Goal: Task Accomplishment & Management: Manage account settings

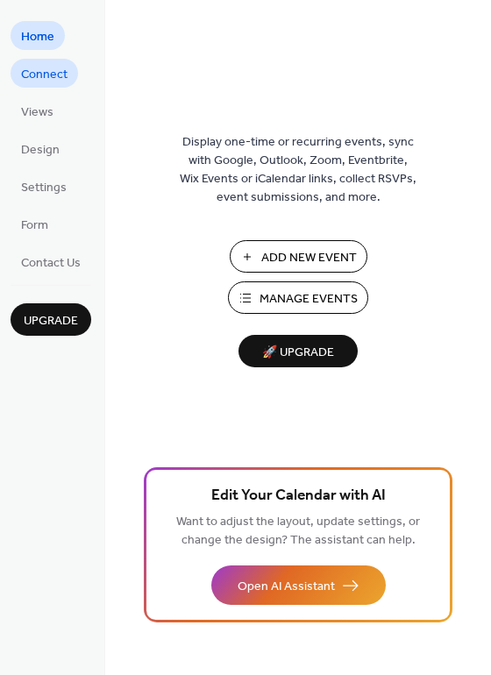
click at [72, 77] on link "Connect" at bounding box center [44, 73] width 67 height 29
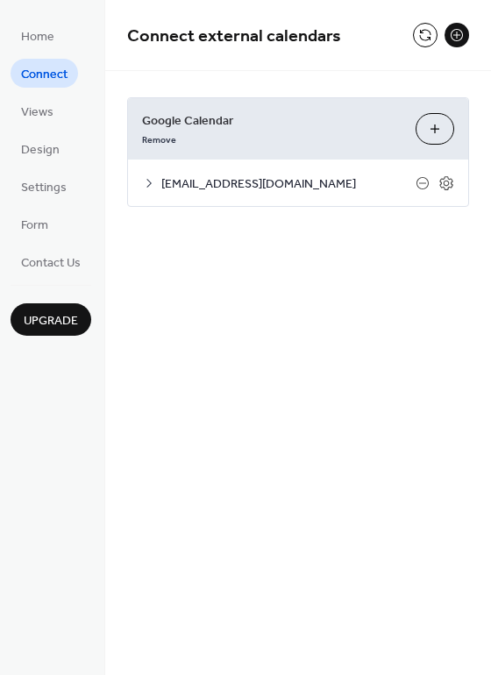
click at [452, 32] on button at bounding box center [456, 35] width 25 height 25
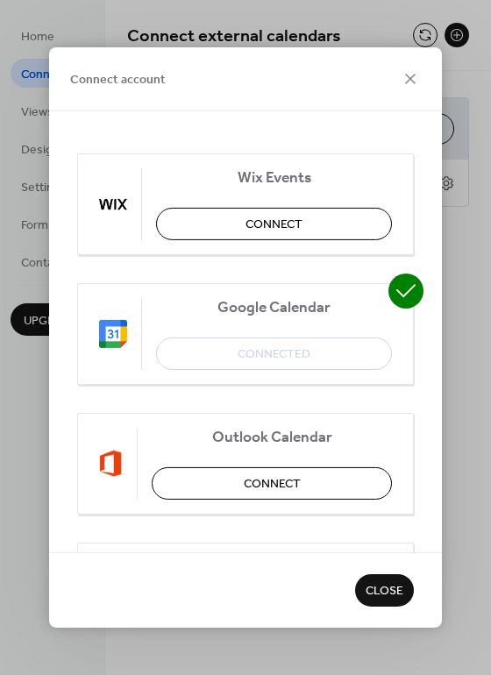
drag, startPoint x: 390, startPoint y: 625, endPoint x: 386, endPoint y: 617, distance: 9.0
click at [389, 632] on div "Connect account Wix Events Connect Google Calendar Connected Outlook Calendar C…" at bounding box center [245, 337] width 491 height 675
click at [395, 589] on span "Close" at bounding box center [384, 592] width 38 height 18
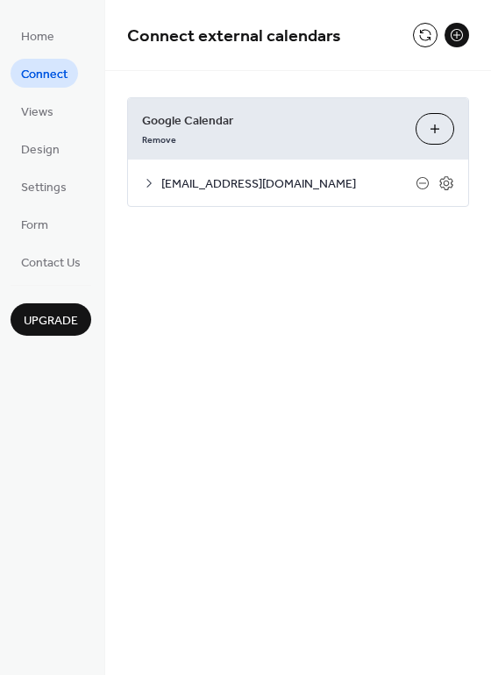
click at [435, 138] on button "Choose Calendars" at bounding box center [434, 129] width 39 height 32
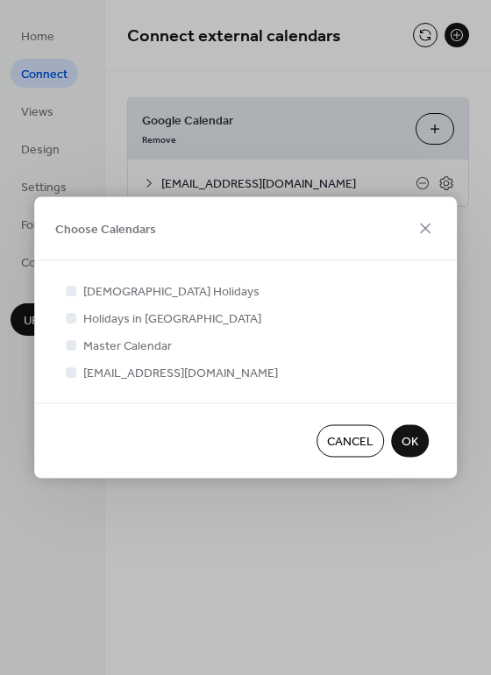
click at [358, 440] on span "Cancel" at bounding box center [350, 442] width 46 height 18
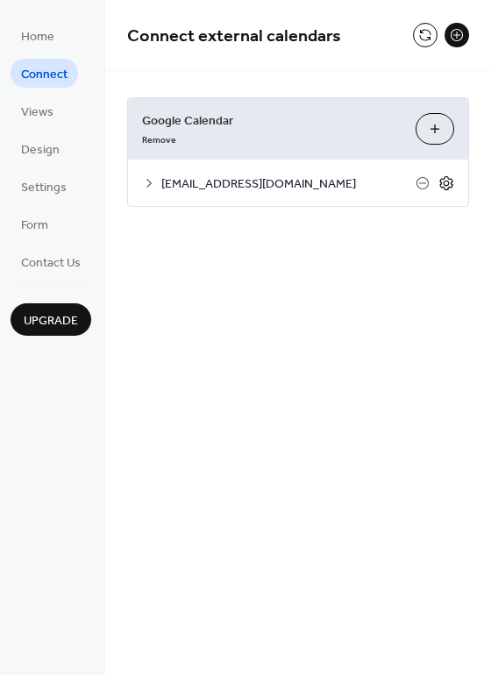
click at [451, 179] on icon at bounding box center [445, 183] width 13 height 14
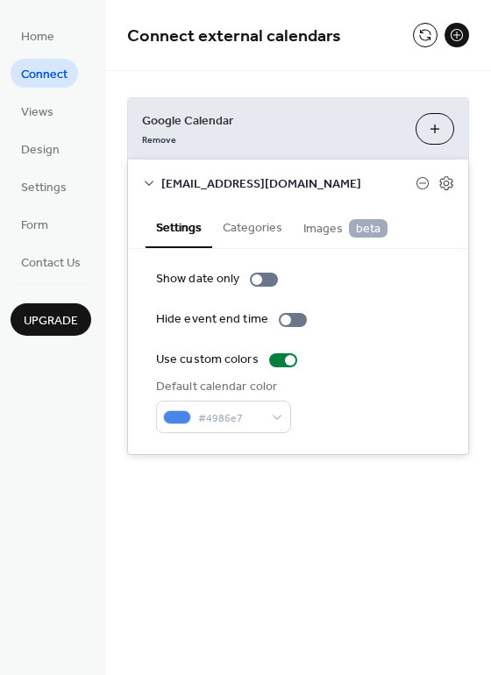
click at [158, 183] on div "bunny9244@gmail.com" at bounding box center [298, 182] width 340 height 46
click at [154, 182] on icon at bounding box center [149, 183] width 14 height 14
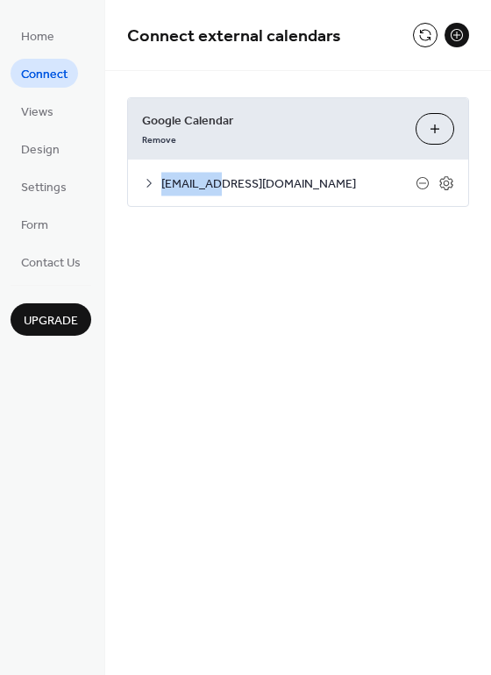
click at [153, 182] on icon at bounding box center [149, 183] width 14 height 14
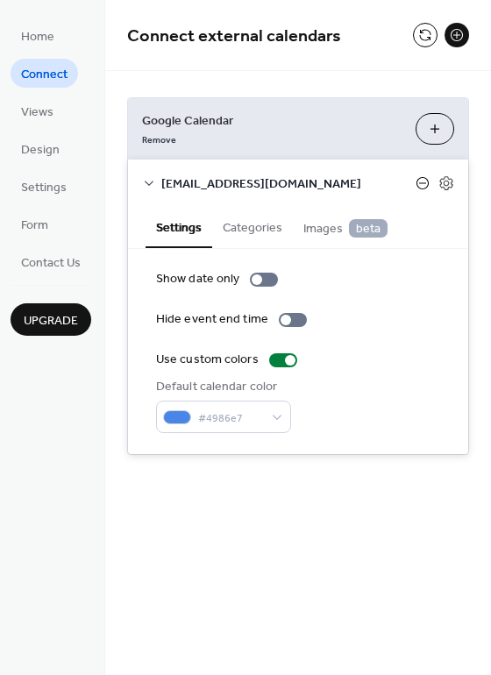
click at [424, 181] on icon at bounding box center [422, 183] width 14 height 14
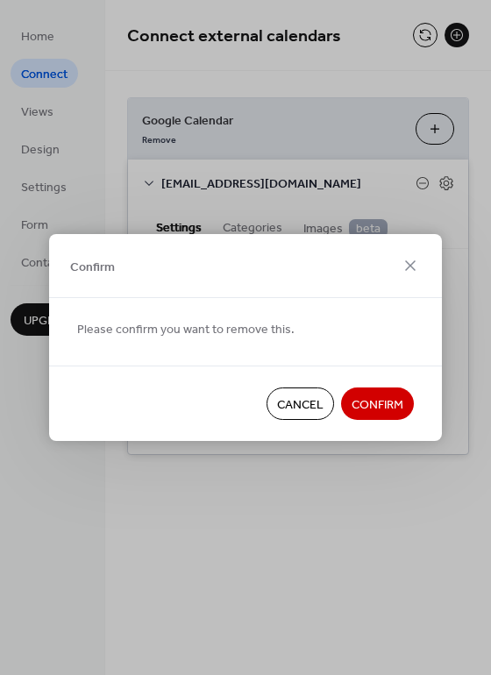
click at [388, 406] on span "Confirm" at bounding box center [377, 405] width 52 height 18
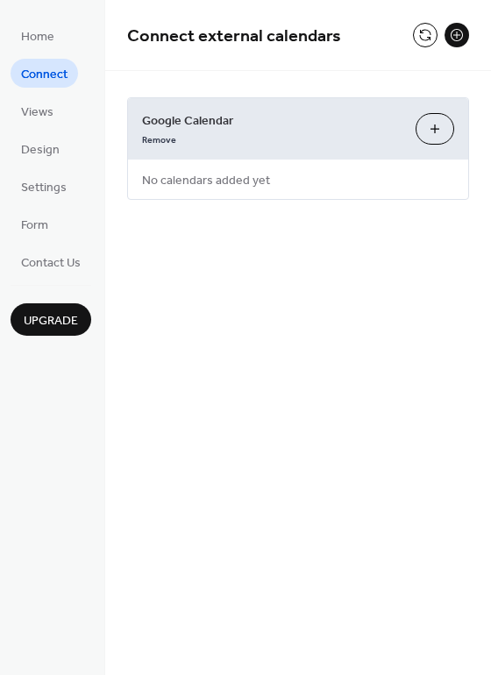
click at [439, 131] on button "Choose Calendars" at bounding box center [434, 129] width 39 height 32
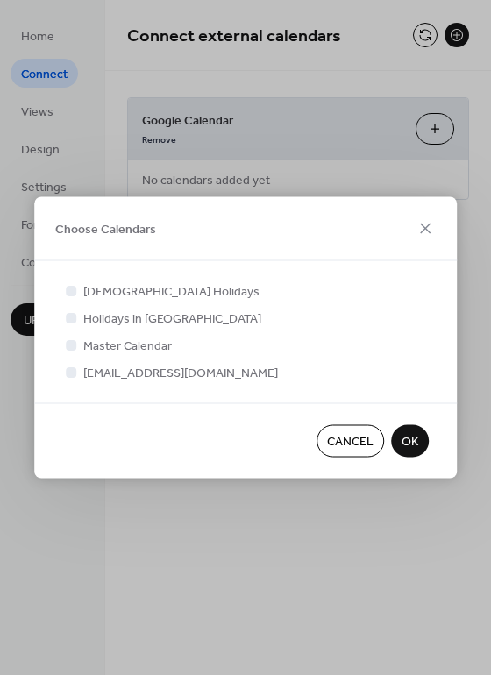
click at [346, 439] on span "Cancel" at bounding box center [350, 442] width 46 height 18
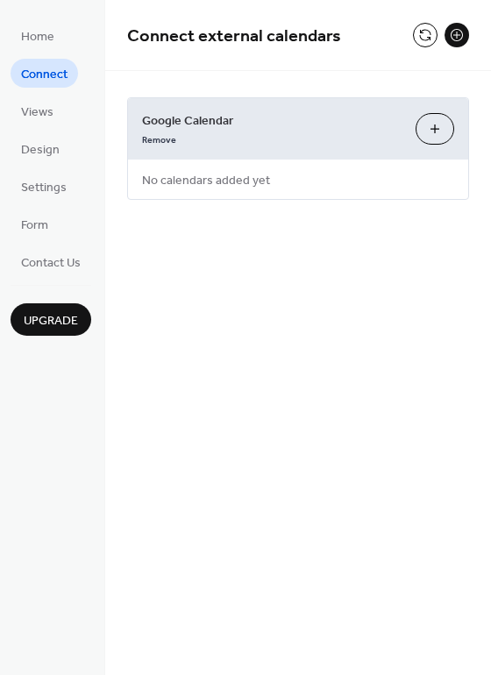
click at [456, 39] on button at bounding box center [456, 35] width 25 height 25
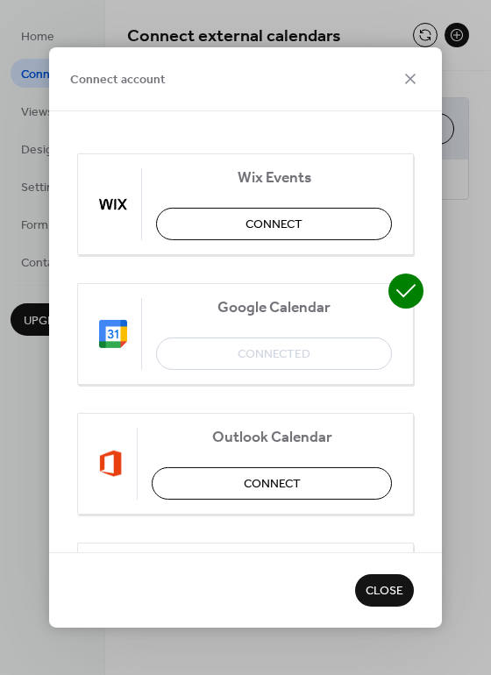
click at [288, 342] on div "Google Calendar Connected" at bounding box center [245, 334] width 337 height 102
click at [231, 371] on div "Google Calendar Connected" at bounding box center [245, 334] width 337 height 102
click at [100, 338] on img at bounding box center [113, 334] width 28 height 28
click at [387, 597] on span "Close" at bounding box center [384, 592] width 38 height 18
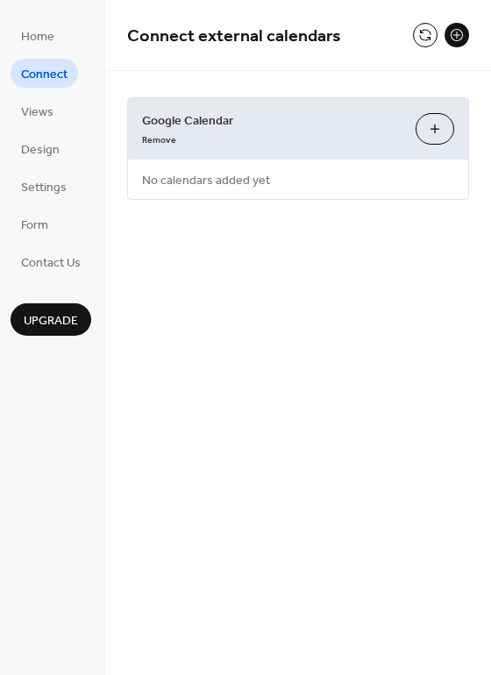
click at [187, 138] on div "Remove" at bounding box center [271, 138] width 259 height 18
click at [159, 139] on link "Remove" at bounding box center [159, 138] width 34 height 18
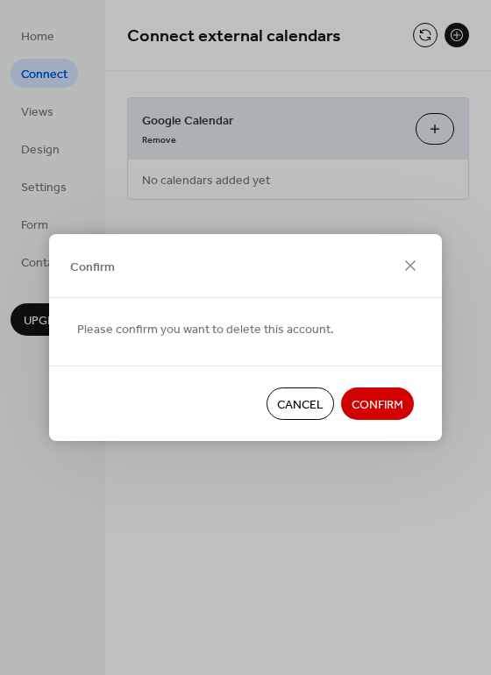
click at [395, 402] on span "Confirm" at bounding box center [377, 405] width 52 height 18
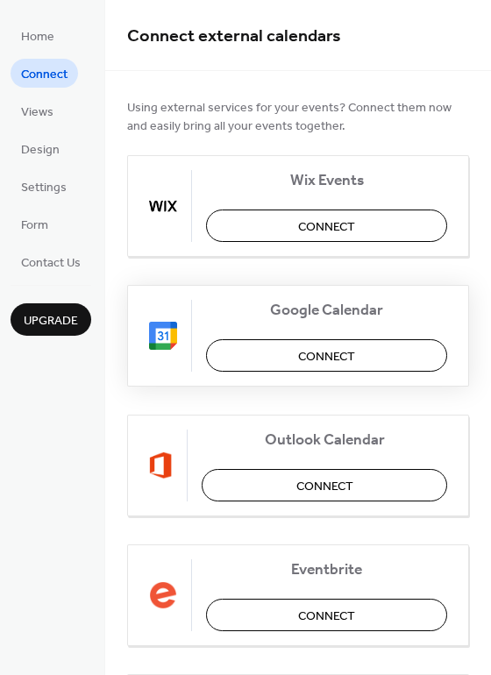
click at [315, 363] on span "Connect" at bounding box center [326, 357] width 57 height 18
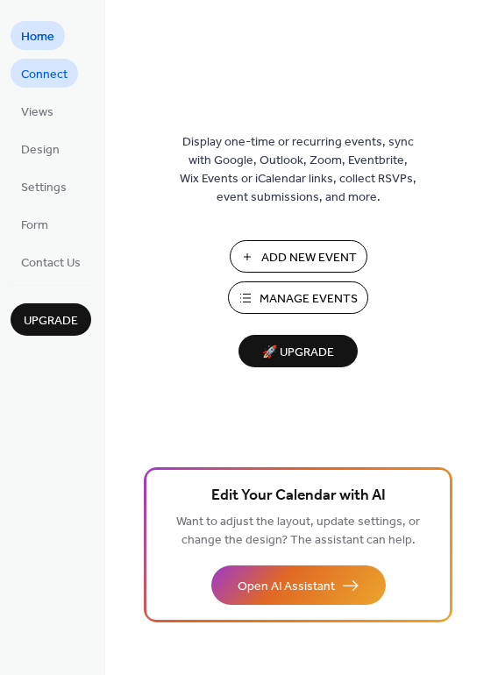
click at [52, 66] on span "Connect" at bounding box center [44, 75] width 46 height 18
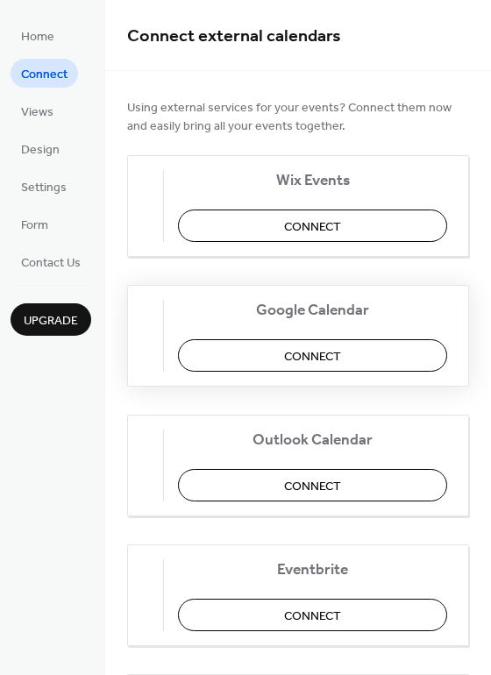
click at [341, 362] on span "Connect" at bounding box center [312, 357] width 57 height 18
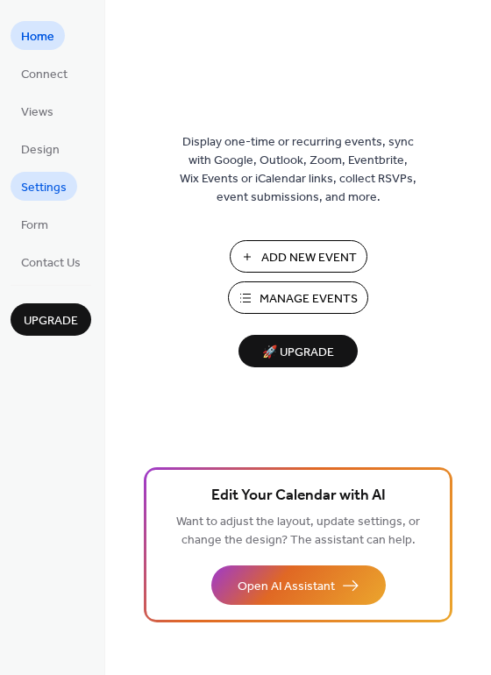
click at [40, 188] on span "Settings" at bounding box center [44, 188] width 46 height 18
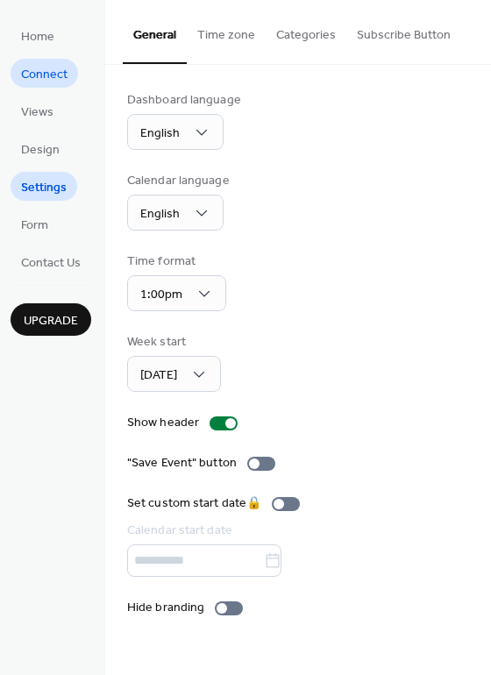
click at [46, 84] on span "Connect" at bounding box center [44, 75] width 46 height 18
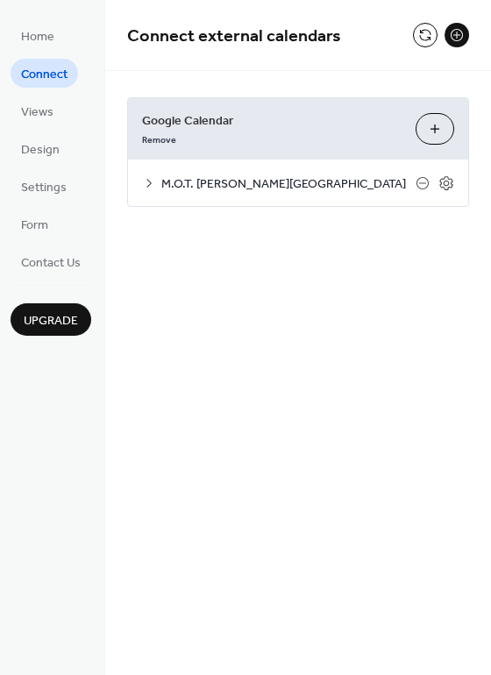
click at [154, 183] on icon at bounding box center [149, 183] width 14 height 14
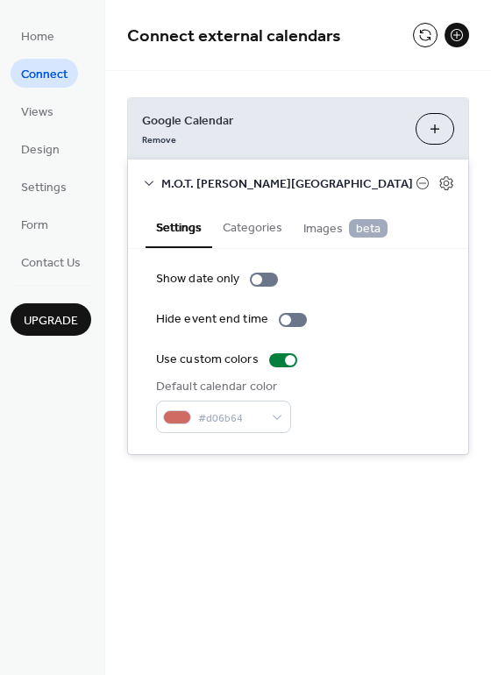
click at [152, 185] on icon at bounding box center [149, 183] width 14 height 14
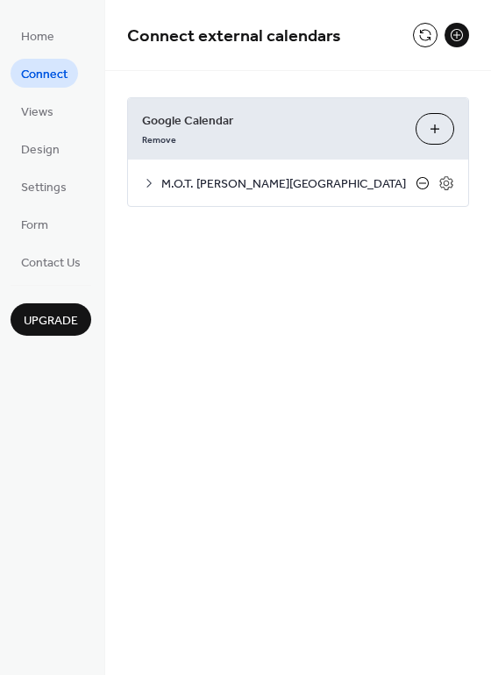
click at [426, 187] on icon at bounding box center [422, 183] width 12 height 12
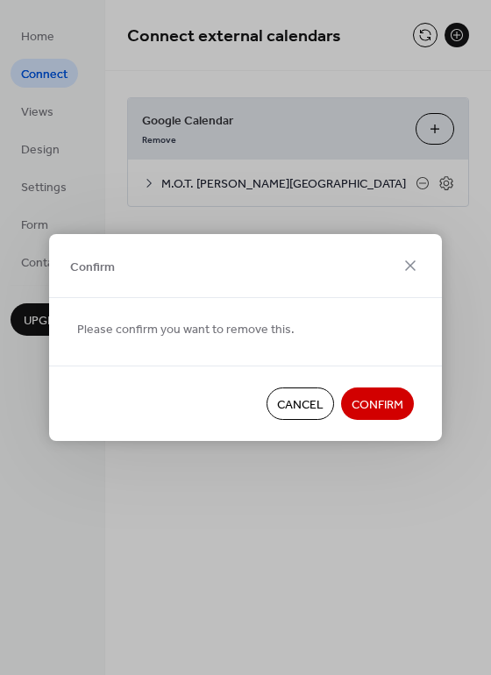
click at [320, 408] on span "Cancel" at bounding box center [300, 405] width 46 height 18
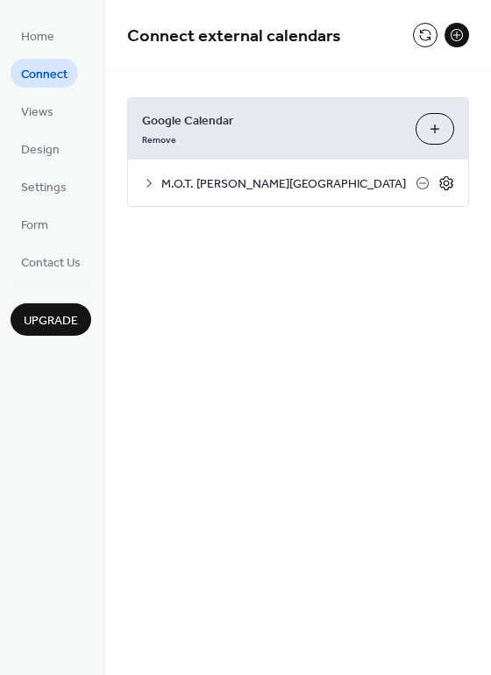
click at [452, 182] on icon at bounding box center [446, 183] width 16 height 16
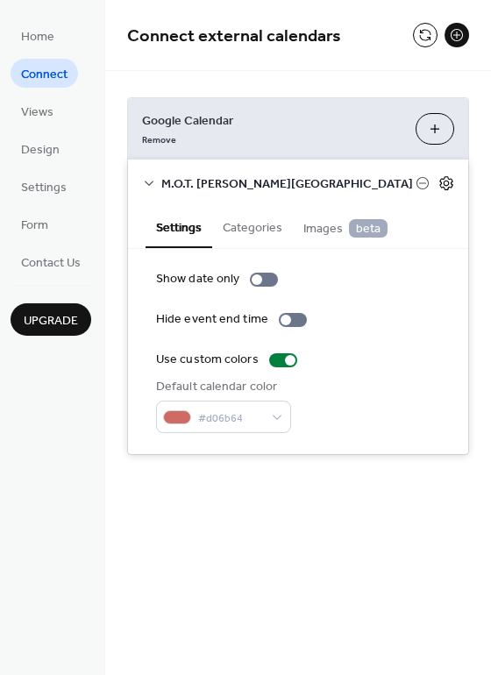
click at [449, 183] on icon at bounding box center [446, 183] width 6 height 6
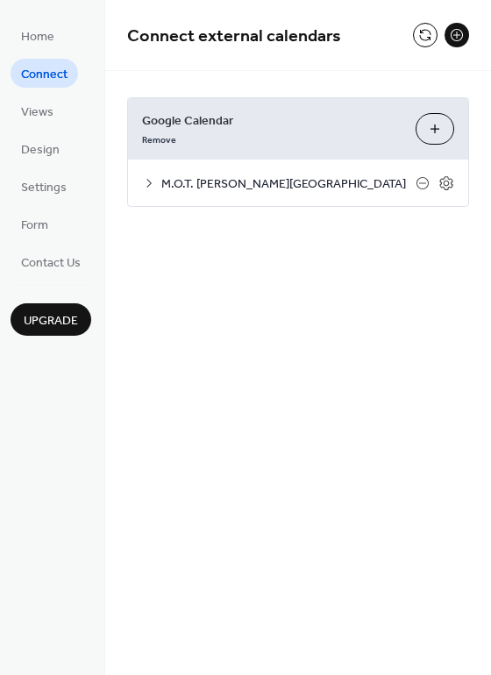
click at [148, 182] on icon at bounding box center [149, 183] width 14 height 14
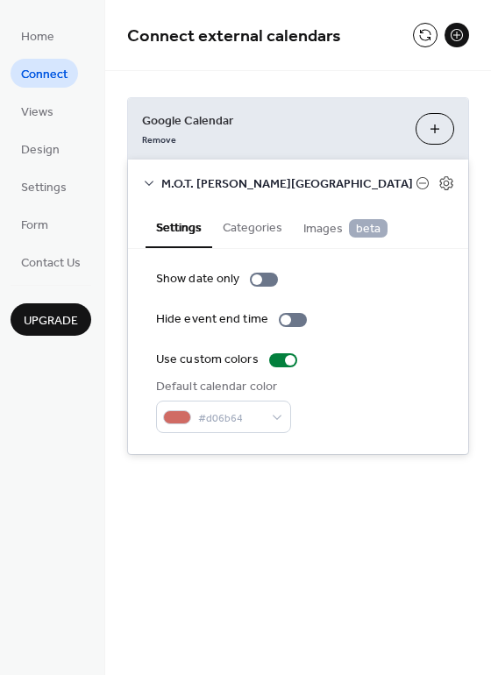
click at [150, 181] on icon at bounding box center [149, 183] width 14 height 14
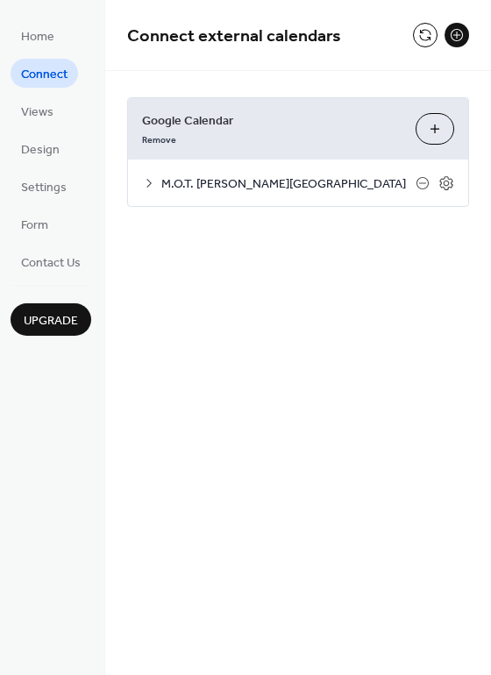
click at [152, 185] on icon at bounding box center [149, 183] width 14 height 14
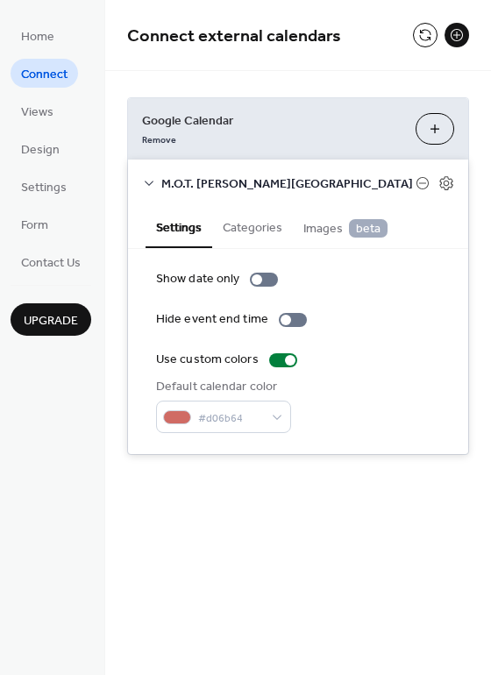
click at [252, 223] on button "Categories" at bounding box center [252, 226] width 81 height 40
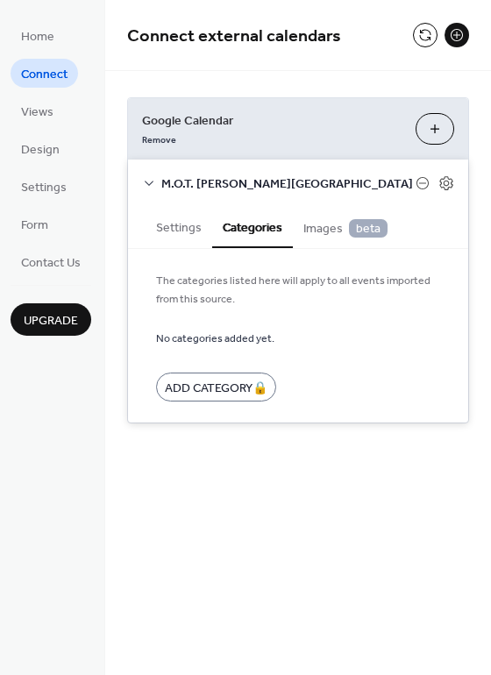
click at [327, 230] on span "Images beta" at bounding box center [345, 228] width 84 height 19
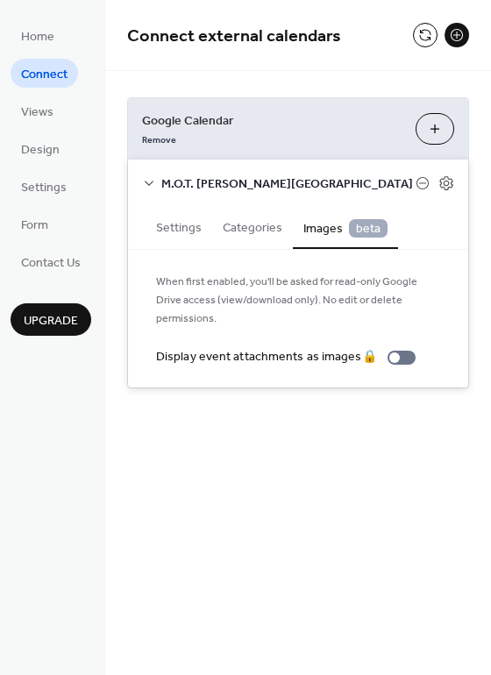
click at [178, 225] on button "Settings" at bounding box center [178, 226] width 67 height 40
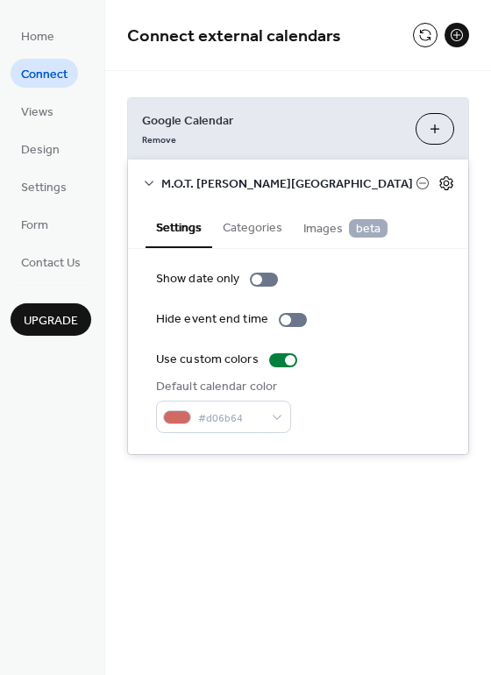
click at [449, 178] on icon at bounding box center [445, 183] width 13 height 14
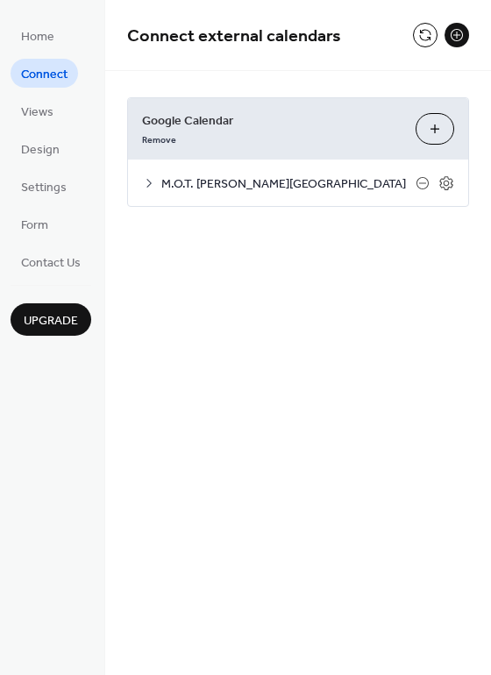
click at [457, 32] on button at bounding box center [456, 35] width 25 height 25
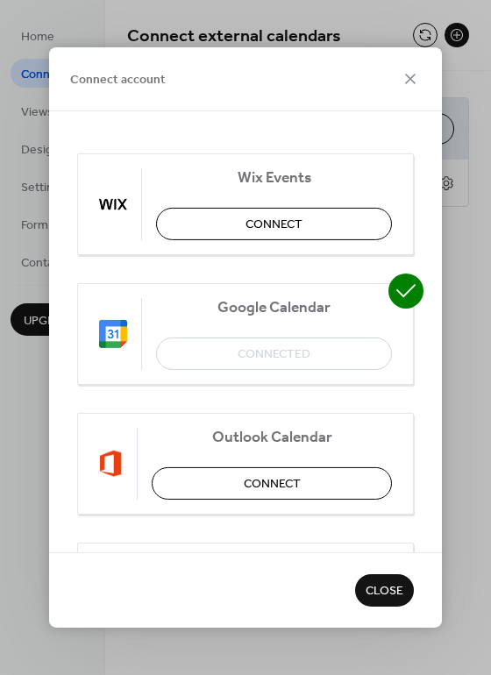
click at [386, 583] on span "Close" at bounding box center [384, 592] width 38 height 18
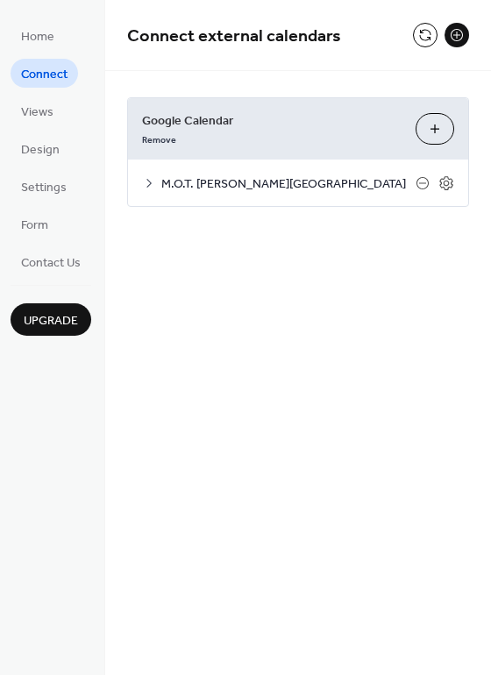
click at [215, 130] on span "Google Calendar" at bounding box center [271, 121] width 259 height 18
click at [438, 129] on button "Choose Calendars" at bounding box center [434, 129] width 39 height 32
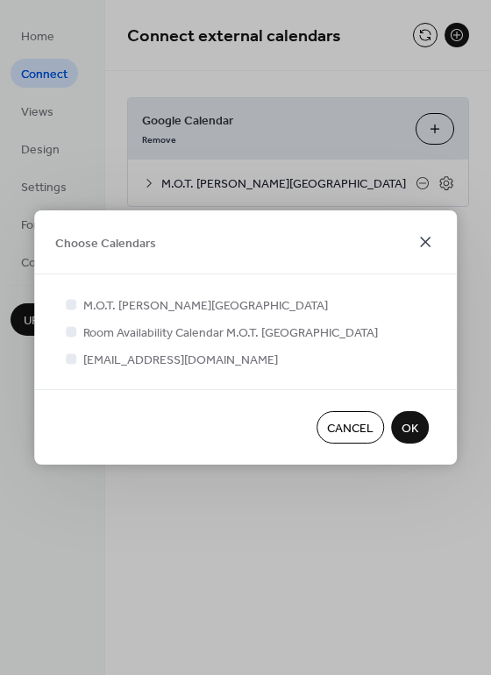
click at [423, 245] on icon at bounding box center [425, 241] width 21 height 21
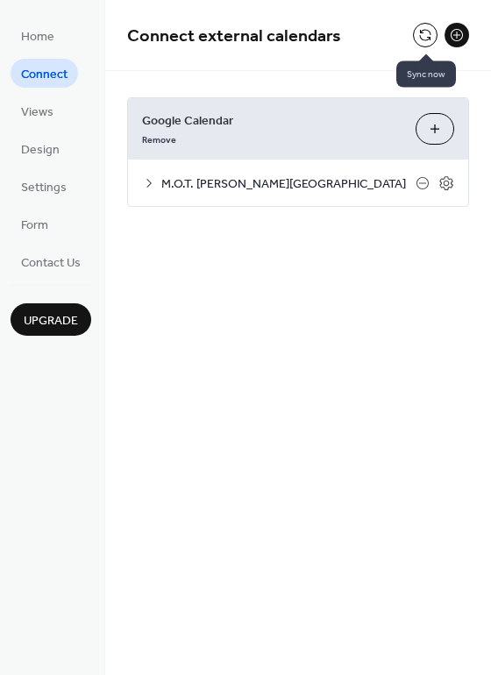
click at [426, 38] on button at bounding box center [425, 35] width 25 height 25
click at [455, 39] on button at bounding box center [456, 35] width 25 height 25
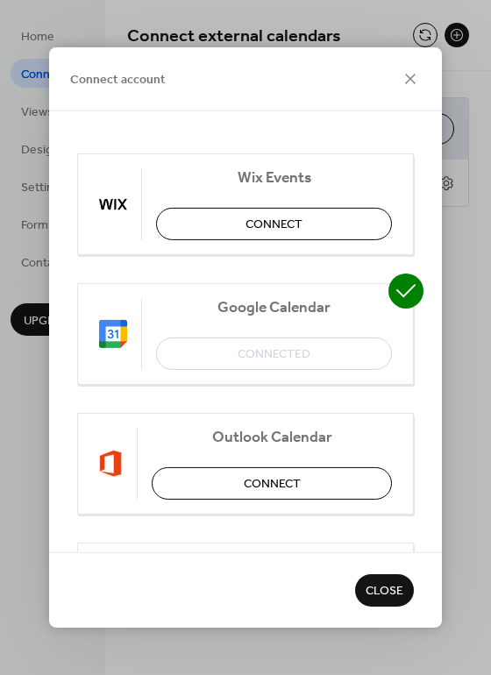
click at [455, 39] on div "Connect account Wix Events Connect Google Calendar Connected Outlook Calendar C…" at bounding box center [245, 337] width 491 height 675
click at [427, 37] on div "Connect account Wix Events Connect Google Calendar Connected Outlook Calendar C…" at bounding box center [245, 337] width 491 height 675
drag, startPoint x: 410, startPoint y: 73, endPoint x: 427, endPoint y: 89, distance: 22.9
click at [409, 74] on icon at bounding box center [410, 78] width 21 height 21
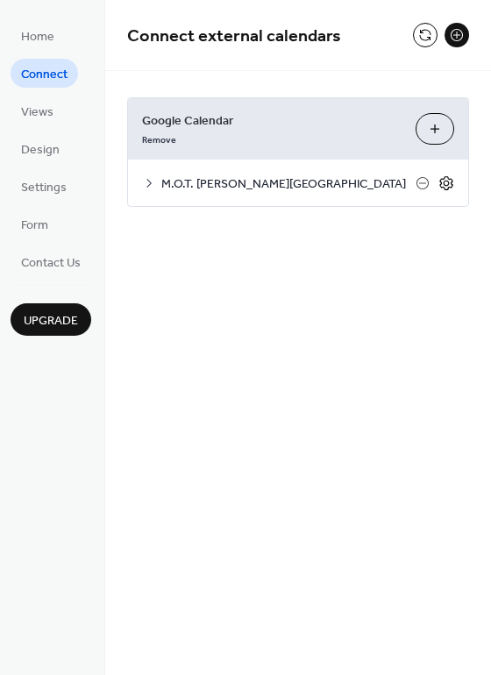
click at [448, 181] on icon at bounding box center [446, 183] width 6 height 6
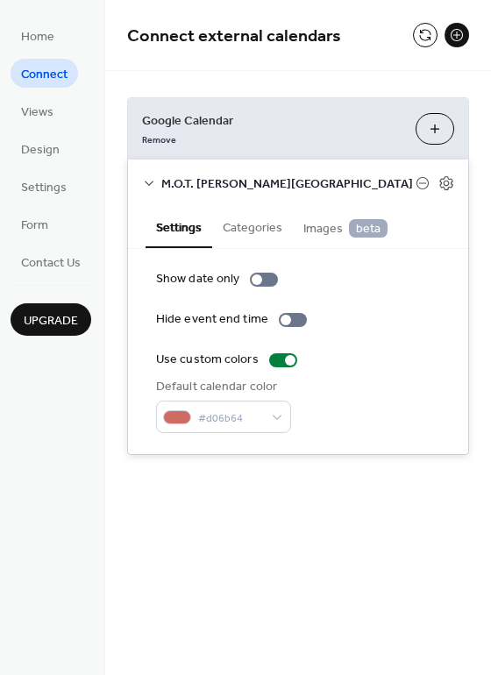
click at [436, 130] on button "Choose Calendars" at bounding box center [434, 129] width 39 height 32
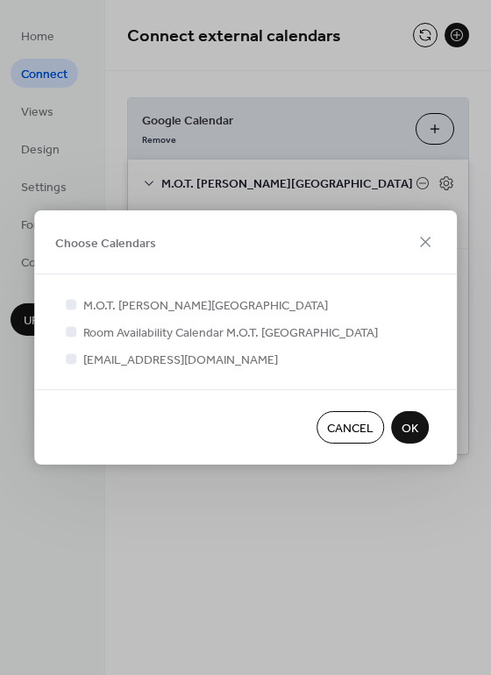
click at [358, 424] on span "Cancel" at bounding box center [350, 429] width 46 height 18
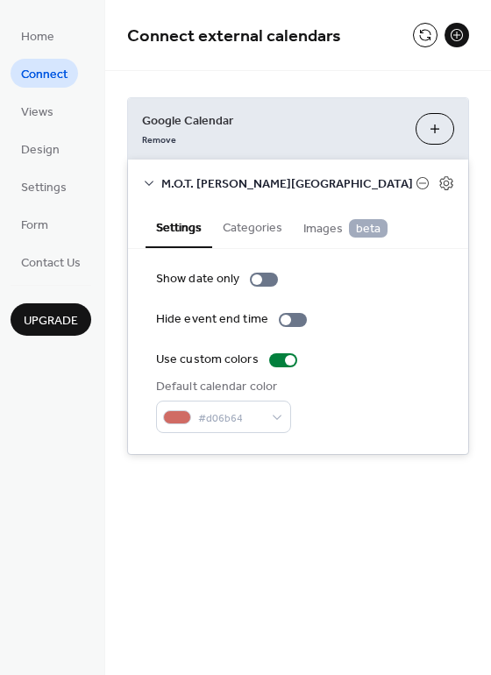
click at [253, 228] on button "Categories" at bounding box center [252, 226] width 81 height 40
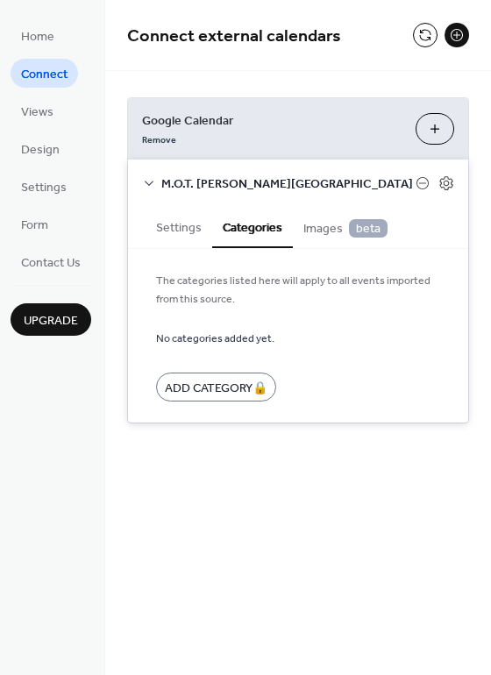
click at [188, 232] on button "Settings" at bounding box center [178, 226] width 67 height 40
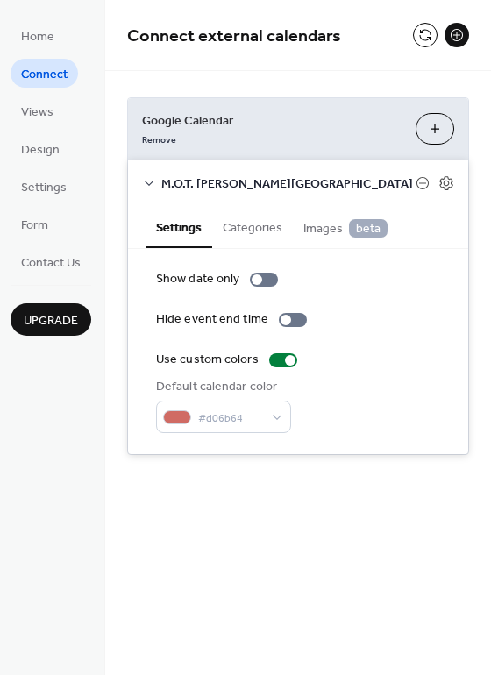
click at [160, 182] on div "M.O.T. [PERSON_NAME][GEOGRAPHIC_DATA]" at bounding box center [298, 182] width 340 height 46
click at [148, 185] on icon at bounding box center [149, 183] width 14 height 14
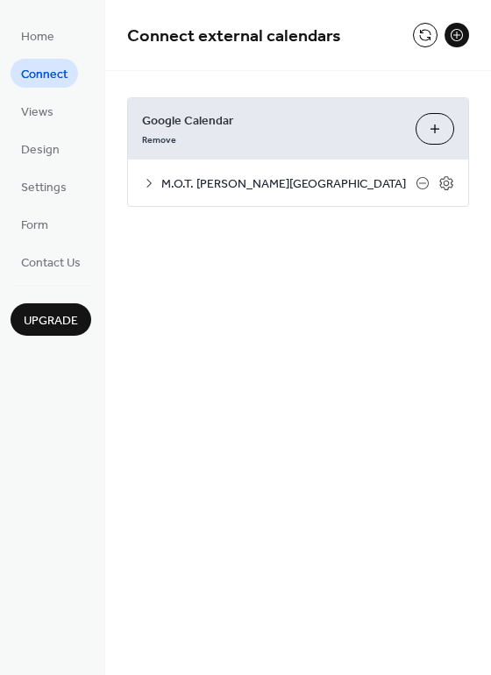
click at [206, 354] on div "Connect external calendars Google Calendar Remove Choose Calendars M.O.T. [PERS…" at bounding box center [298, 337] width 386 height 675
click at [446, 185] on icon at bounding box center [446, 183] width 6 height 6
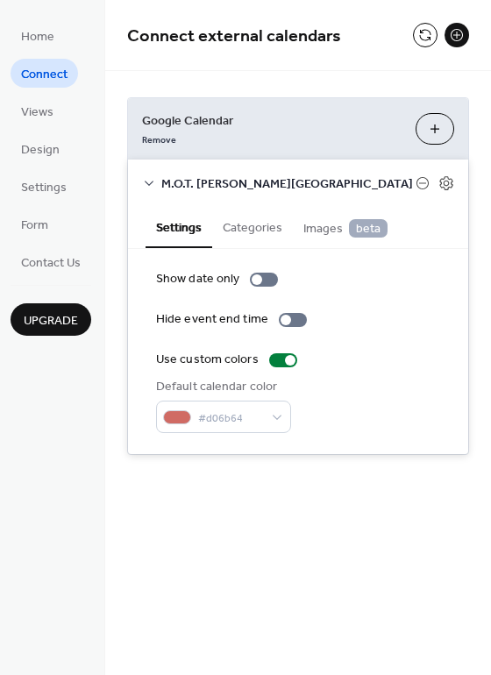
click at [266, 233] on button "Categories" at bounding box center [252, 226] width 81 height 40
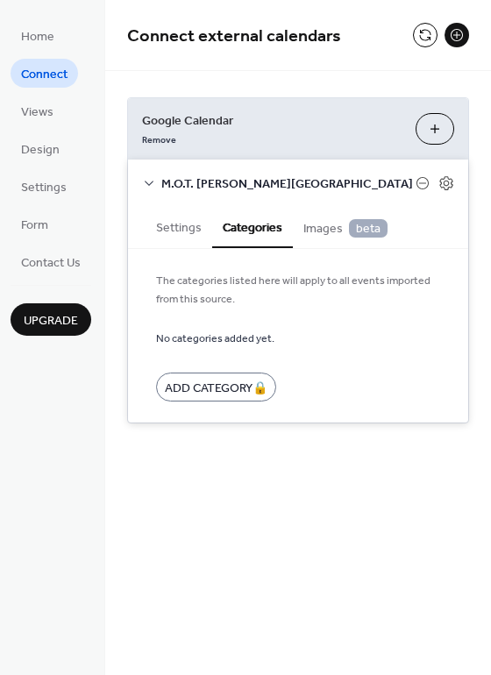
click at [317, 236] on span "Images beta" at bounding box center [345, 228] width 84 height 19
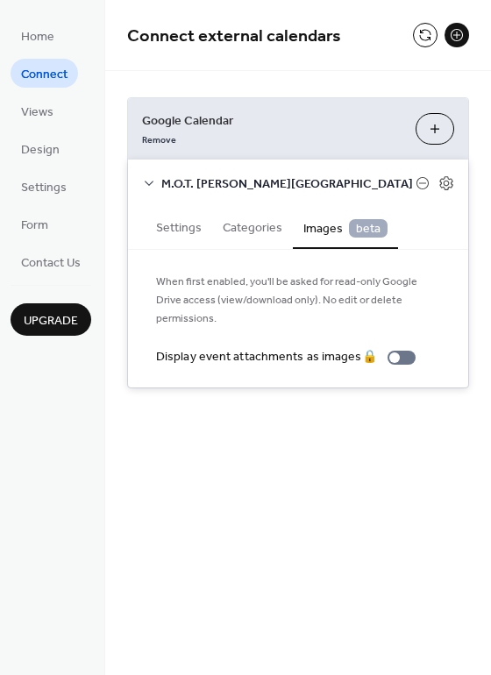
click at [167, 230] on button "Settings" at bounding box center [178, 226] width 67 height 40
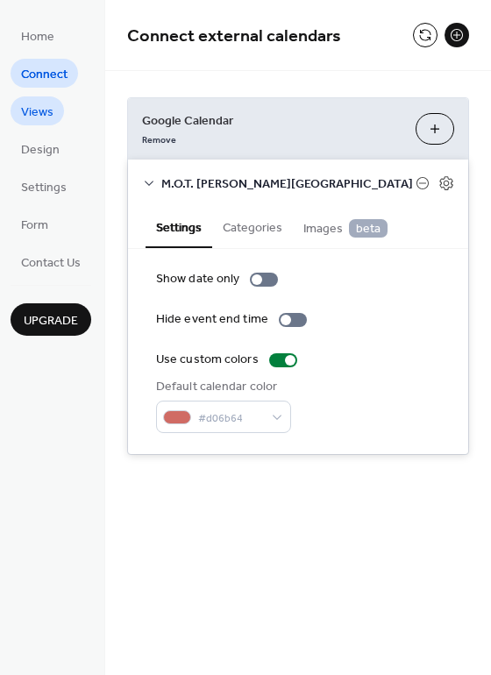
click at [42, 112] on span "Views" at bounding box center [37, 112] width 32 height 18
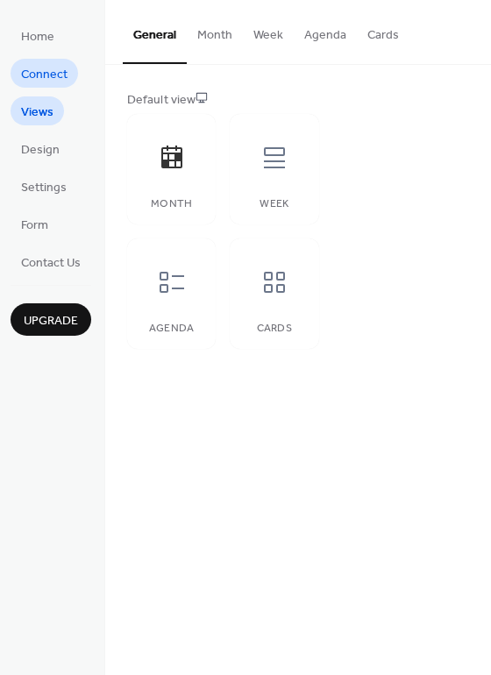
click at [55, 79] on span "Connect" at bounding box center [44, 75] width 46 height 18
